Goal: Navigation & Orientation: Find specific page/section

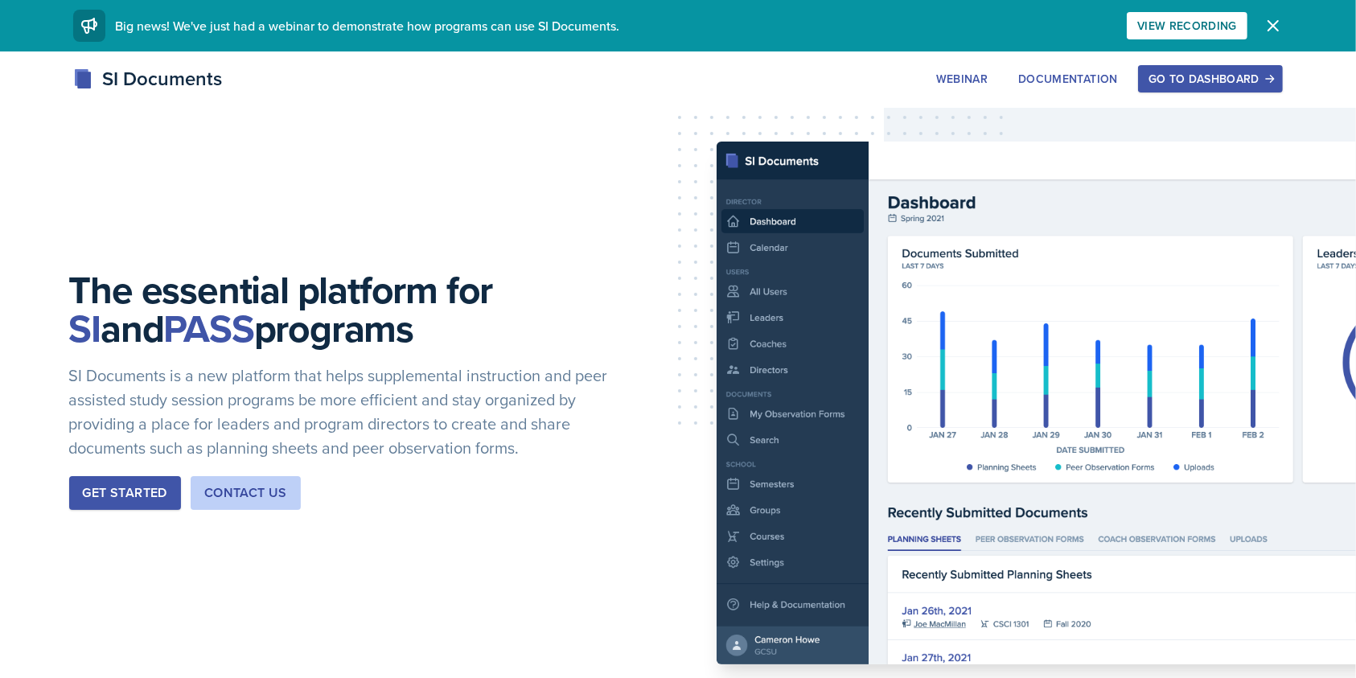
click at [1232, 76] on div "Go to Dashboard" at bounding box center [1211, 78] width 124 height 13
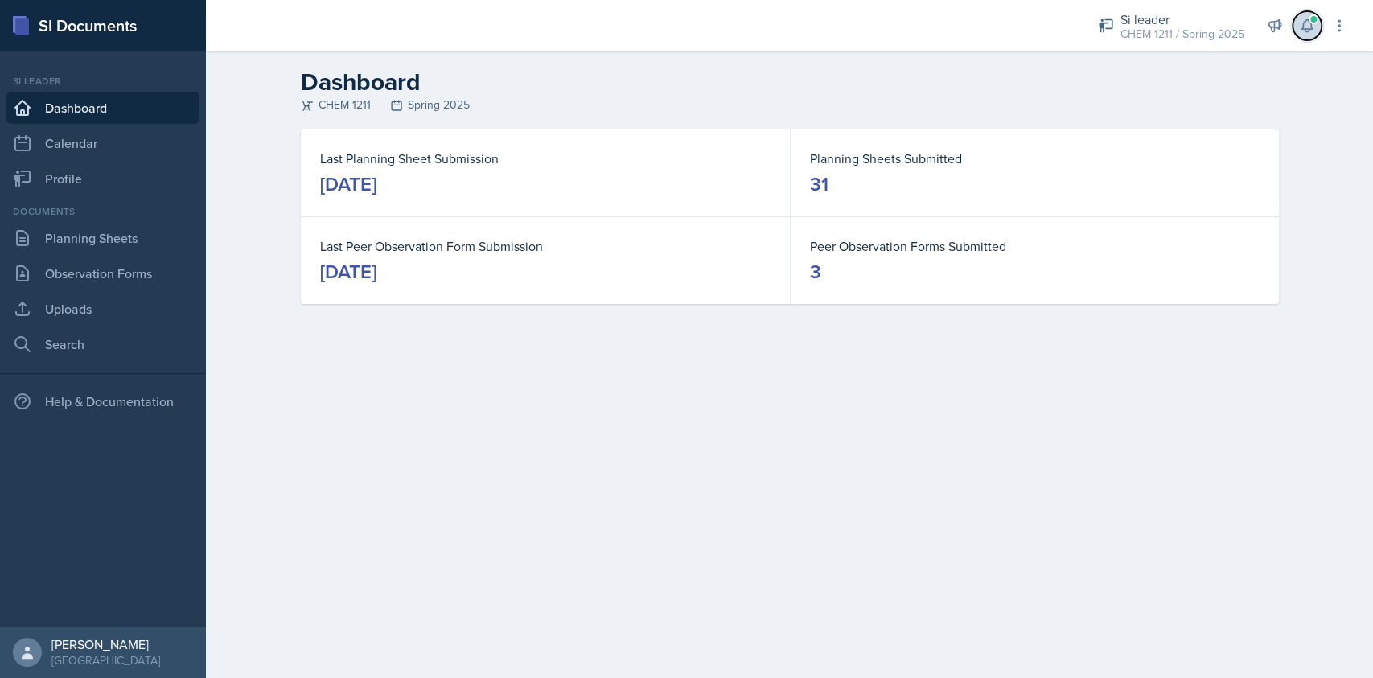
click at [1313, 22] on span at bounding box center [1314, 19] width 10 height 10
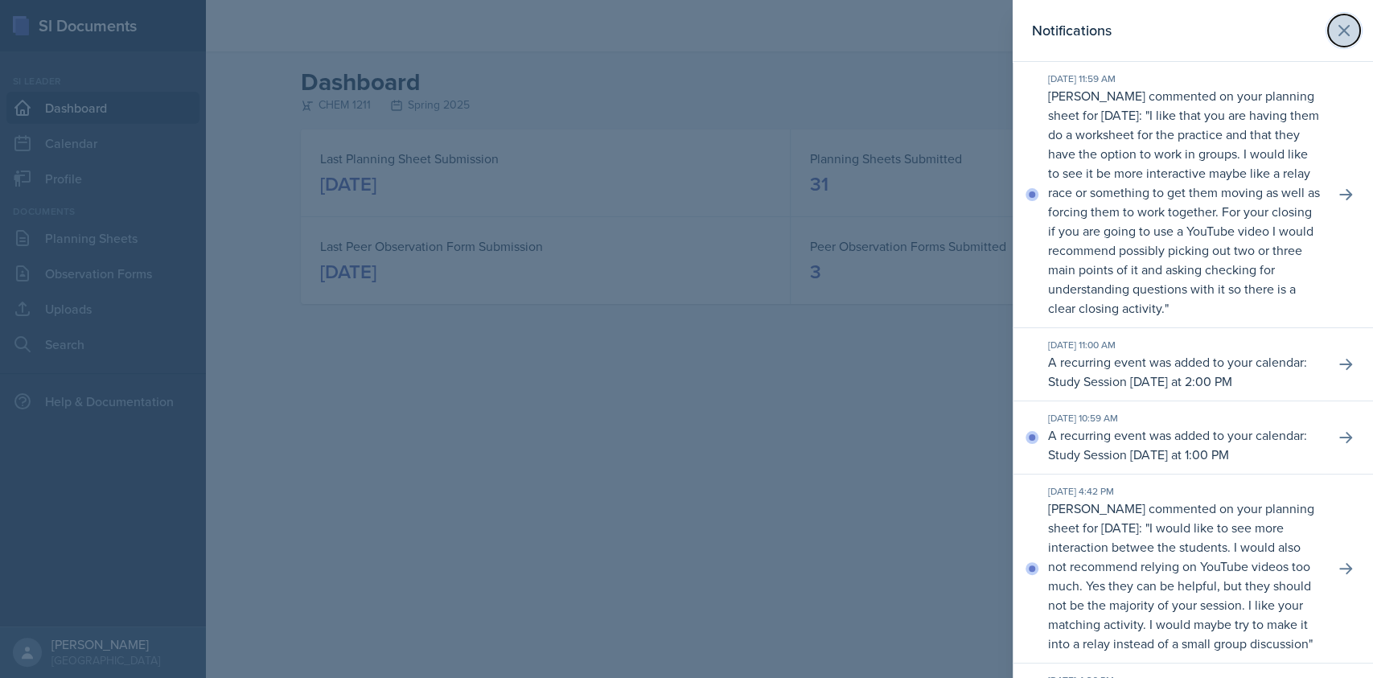
click at [1328, 34] on button at bounding box center [1344, 30] width 32 height 32
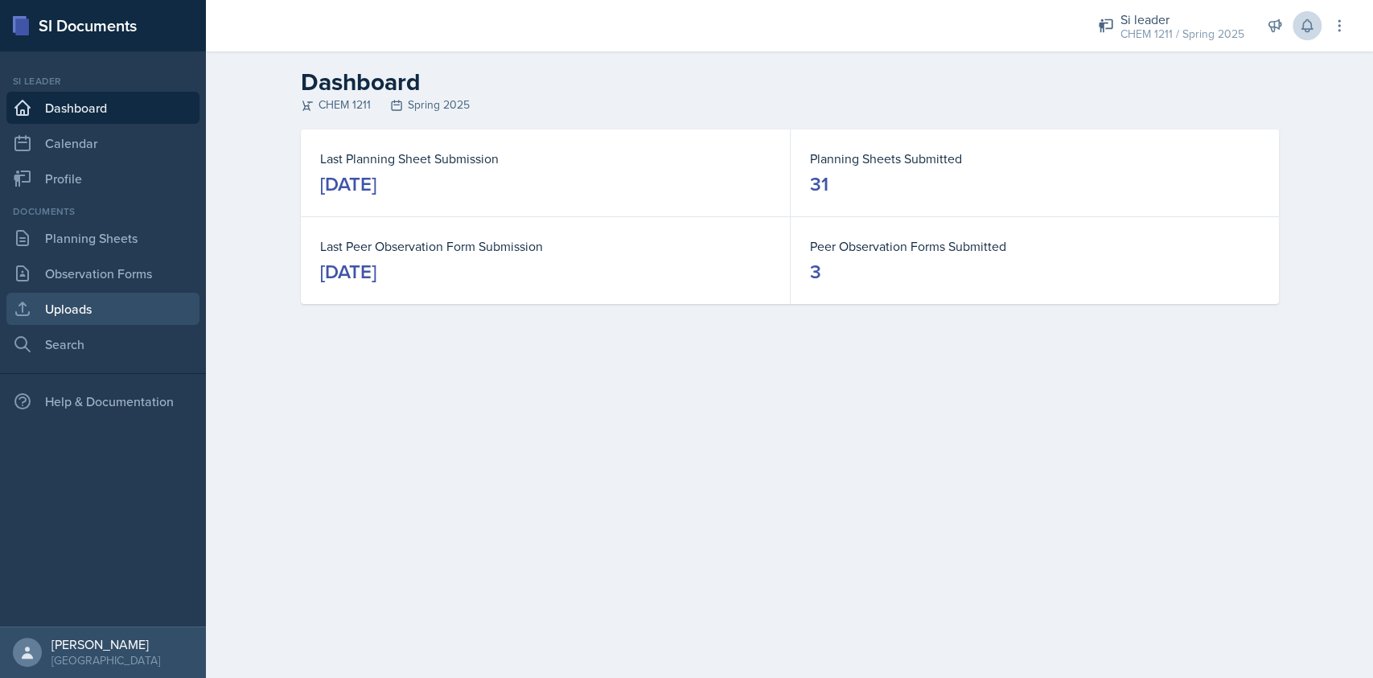
click at [82, 314] on link "Uploads" at bounding box center [102, 309] width 193 height 32
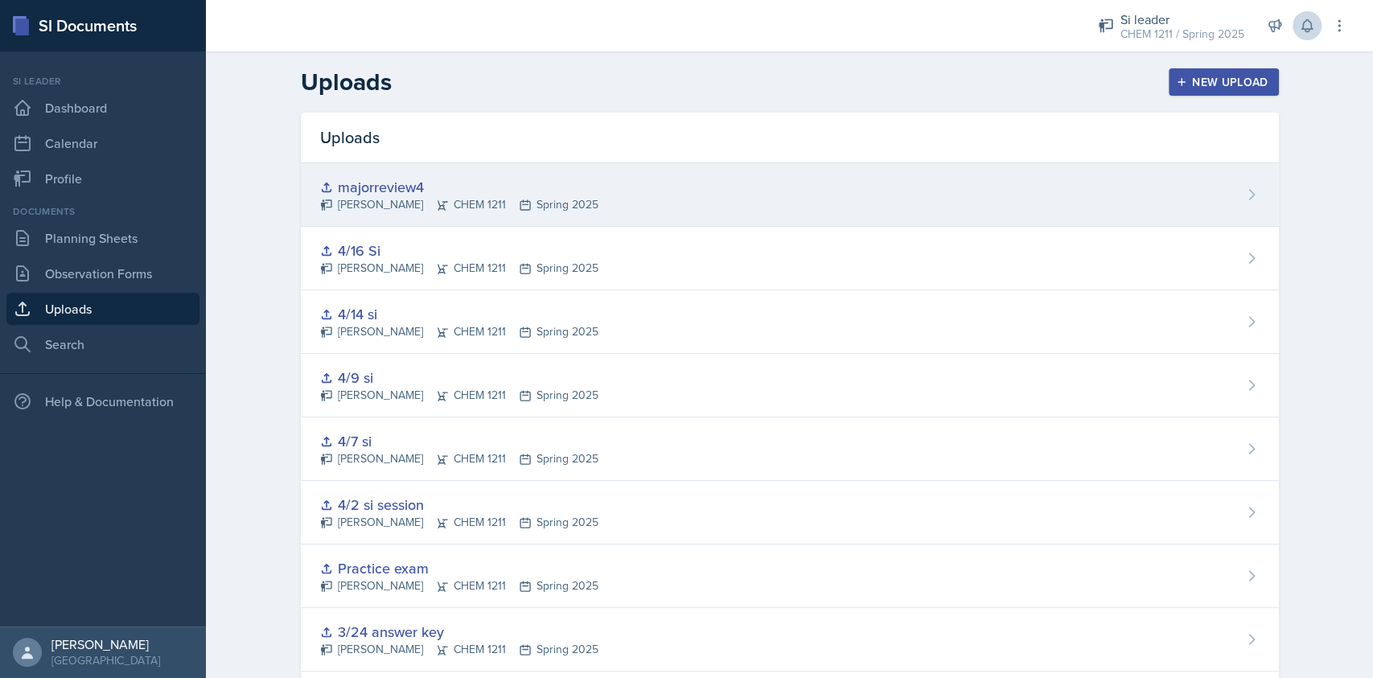
click at [519, 188] on div "majorreview4" at bounding box center [459, 187] width 278 height 22
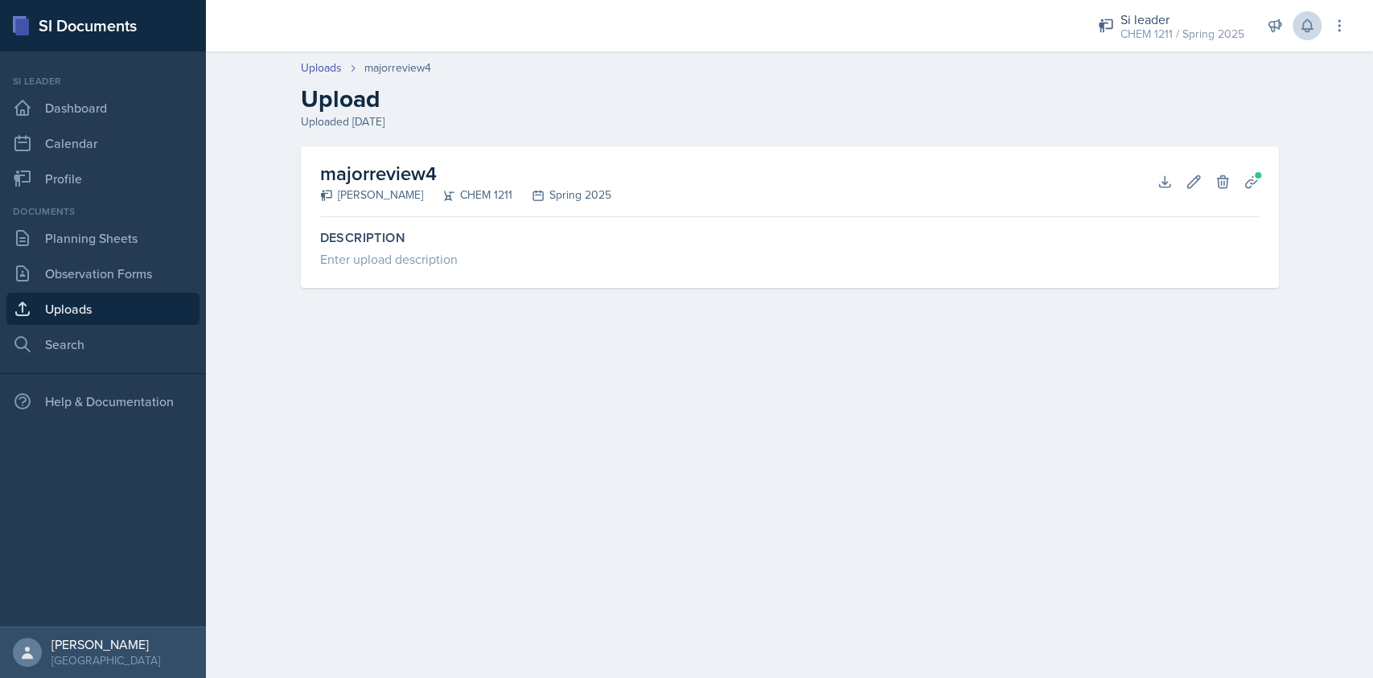
click at [105, 303] on link "Uploads" at bounding box center [102, 309] width 193 height 32
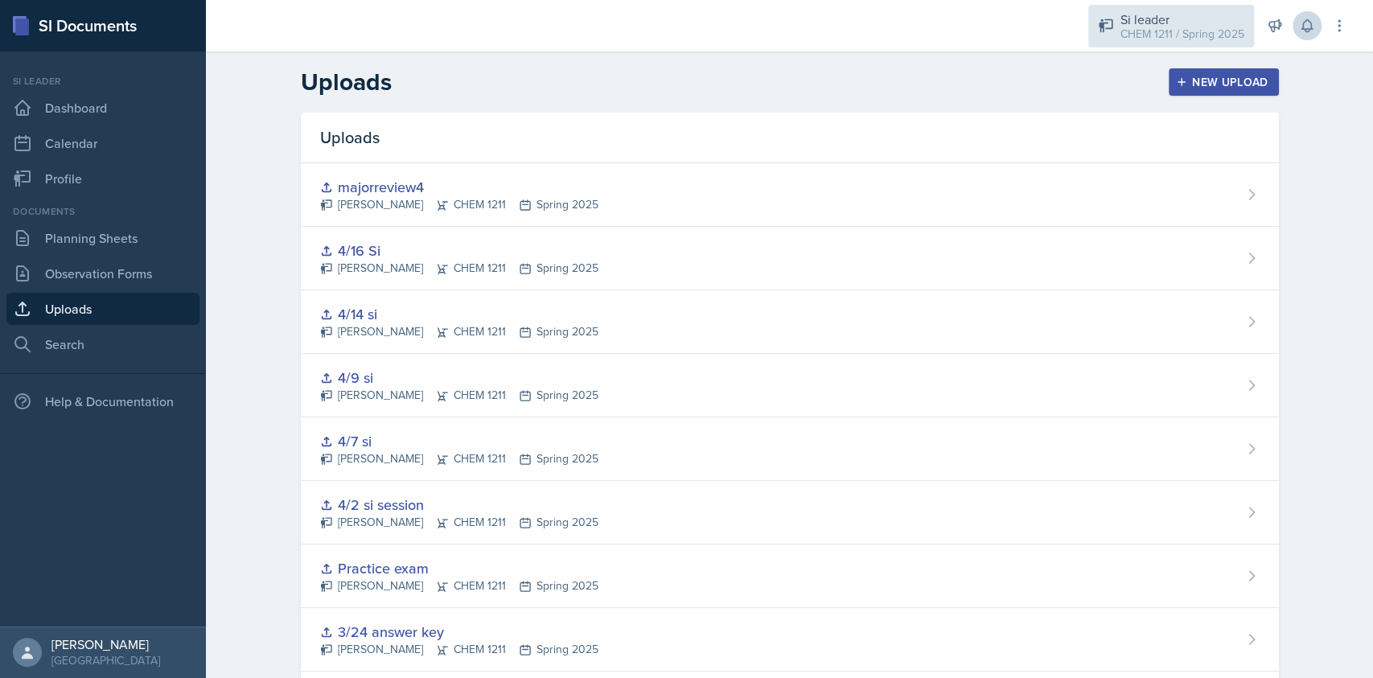
click at [1158, 5] on div "Si leader CHEM 1211 / Spring 2025" at bounding box center [1171, 26] width 166 height 43
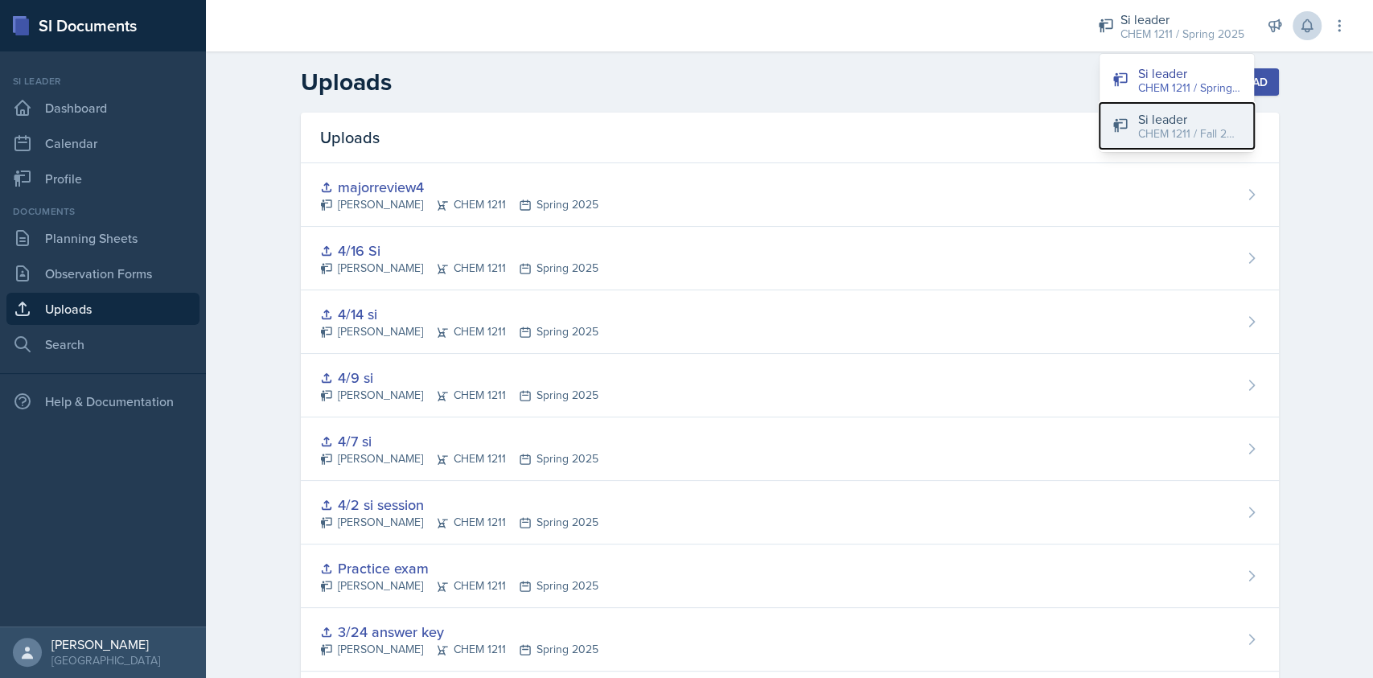
click at [1156, 118] on div "Si leader" at bounding box center [1189, 118] width 103 height 19
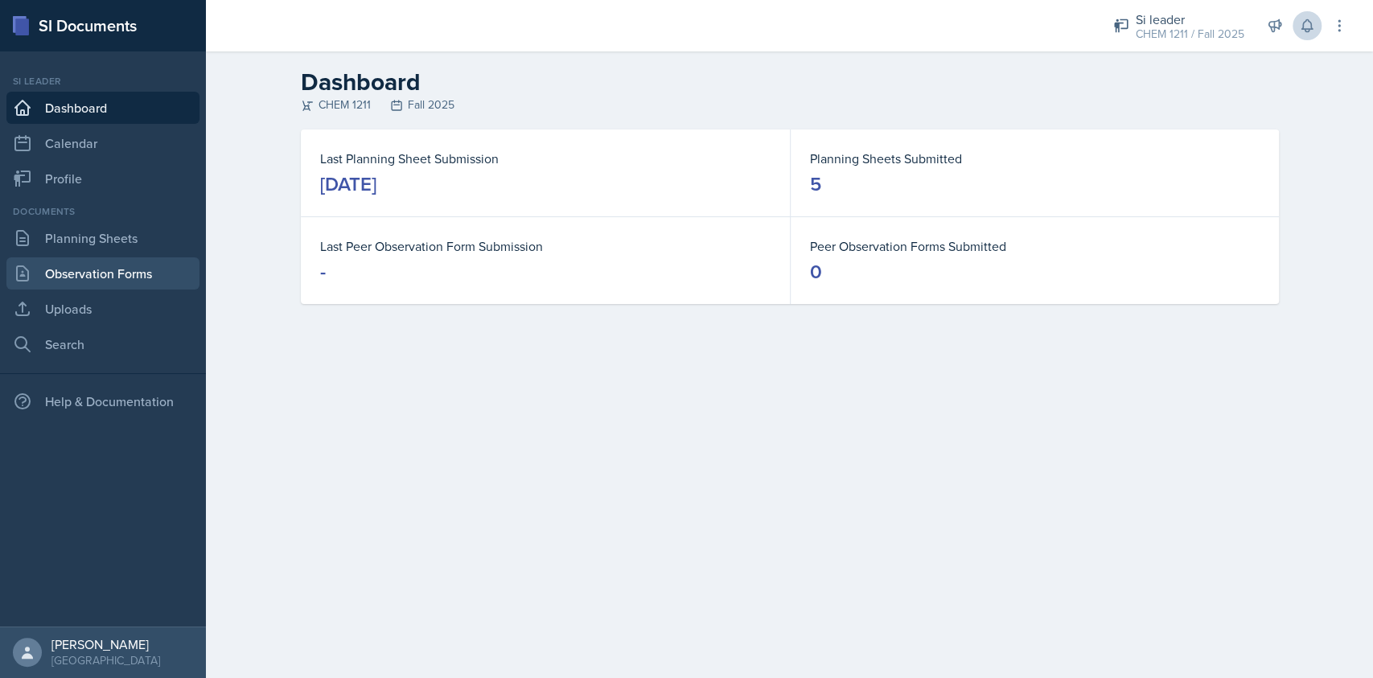
click at [84, 277] on link "Observation Forms" at bounding box center [102, 273] width 193 height 32
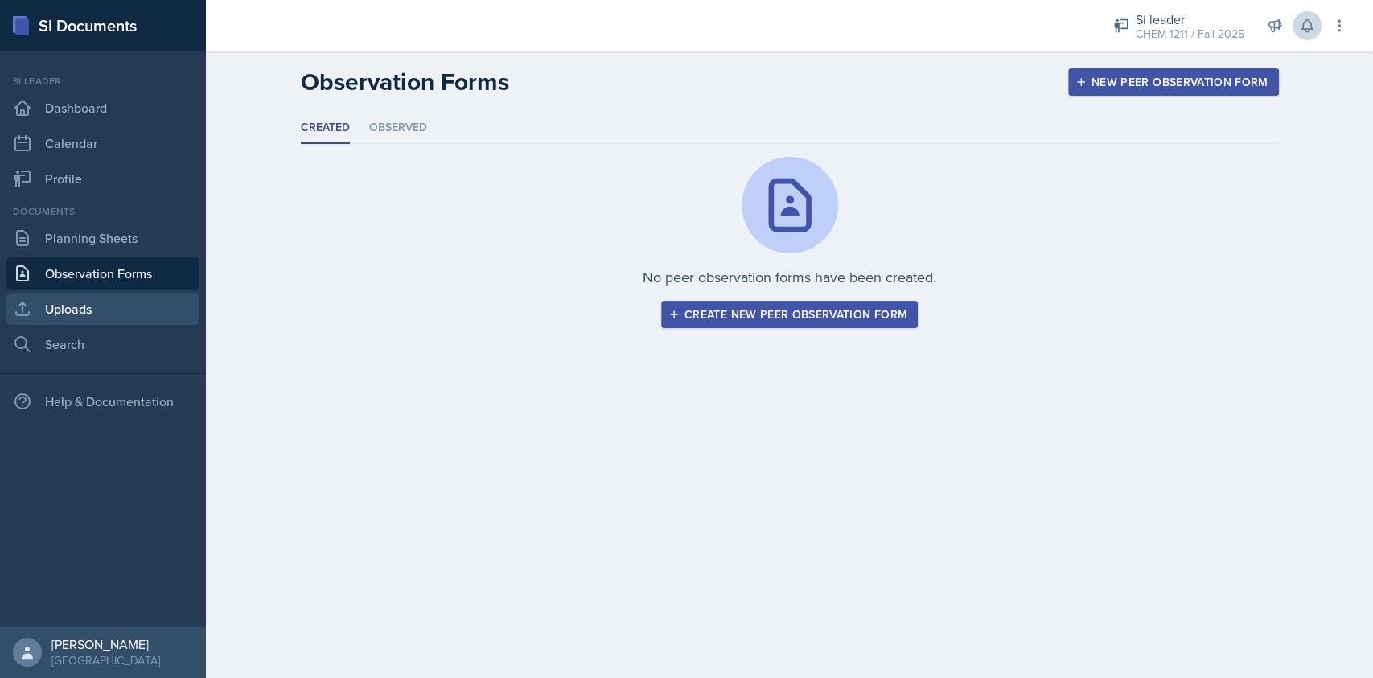
click at [84, 301] on link "Uploads" at bounding box center [102, 309] width 193 height 32
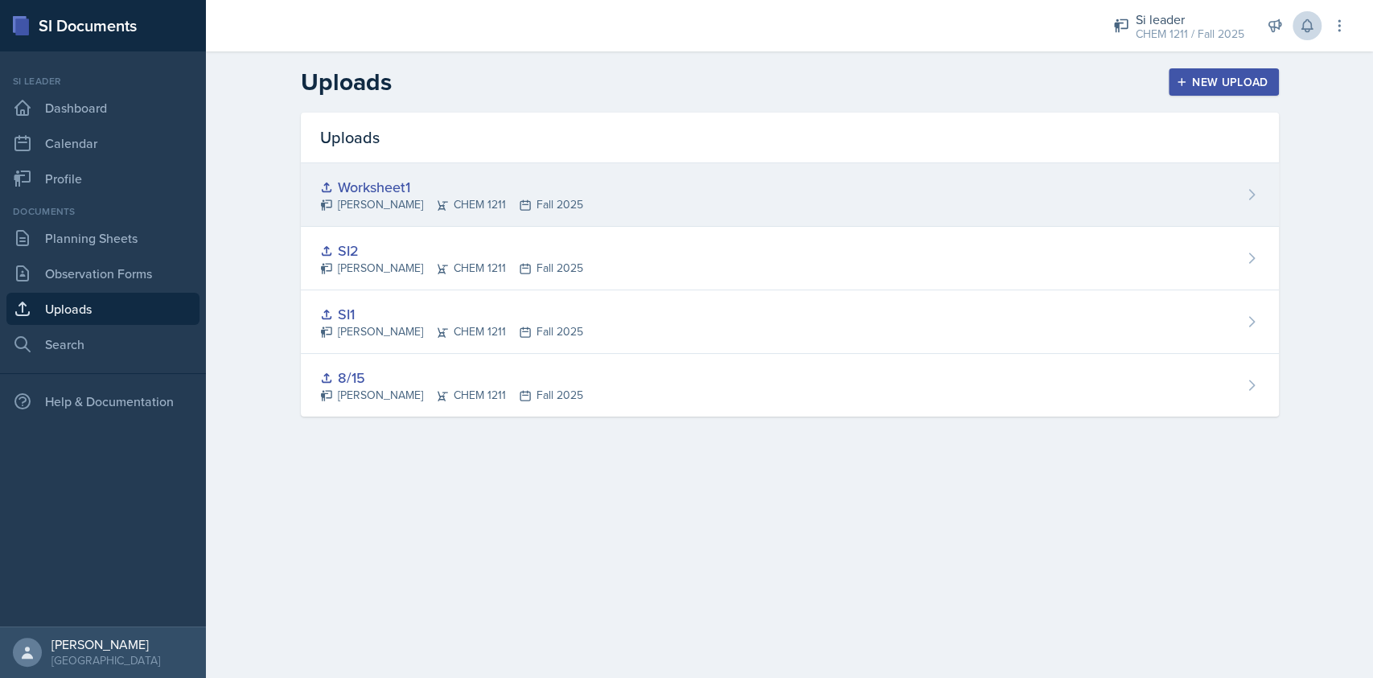
click at [425, 187] on div "Worksheet1" at bounding box center [451, 187] width 263 height 22
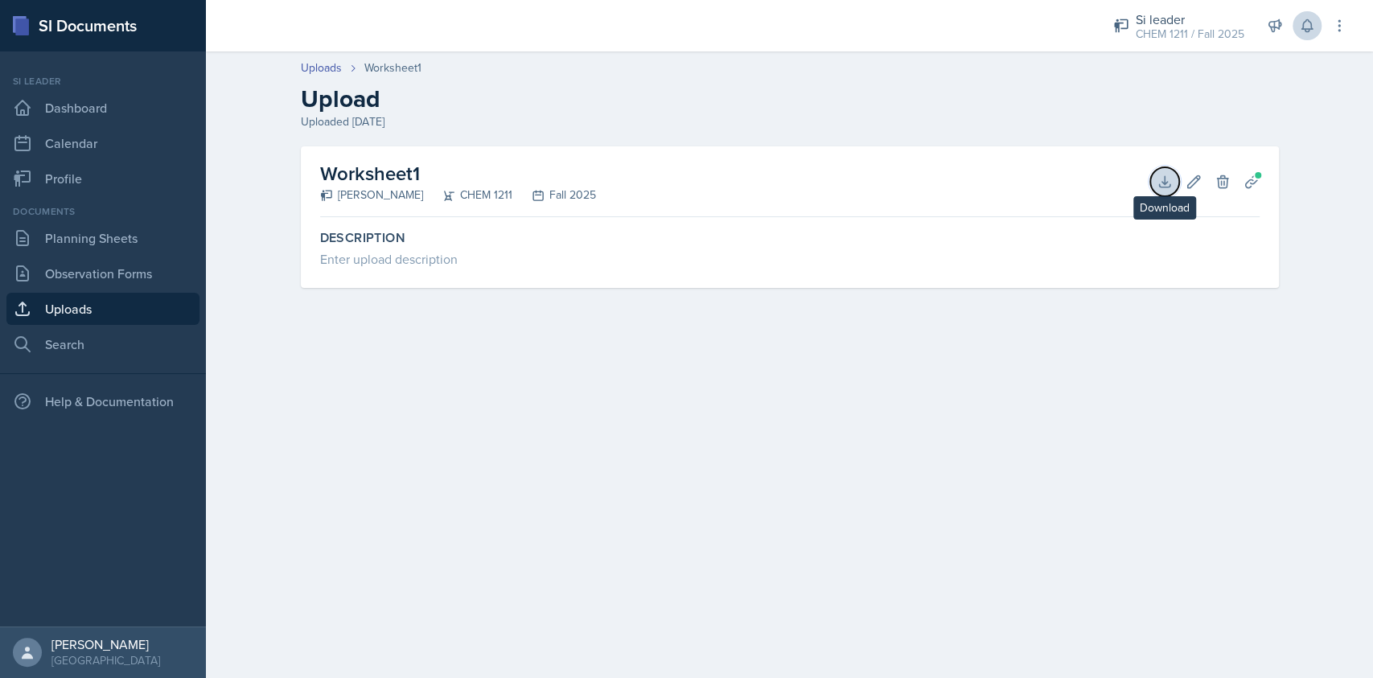
click at [1161, 185] on icon at bounding box center [1165, 182] width 16 height 16
